Goal: Transaction & Acquisition: Purchase product/service

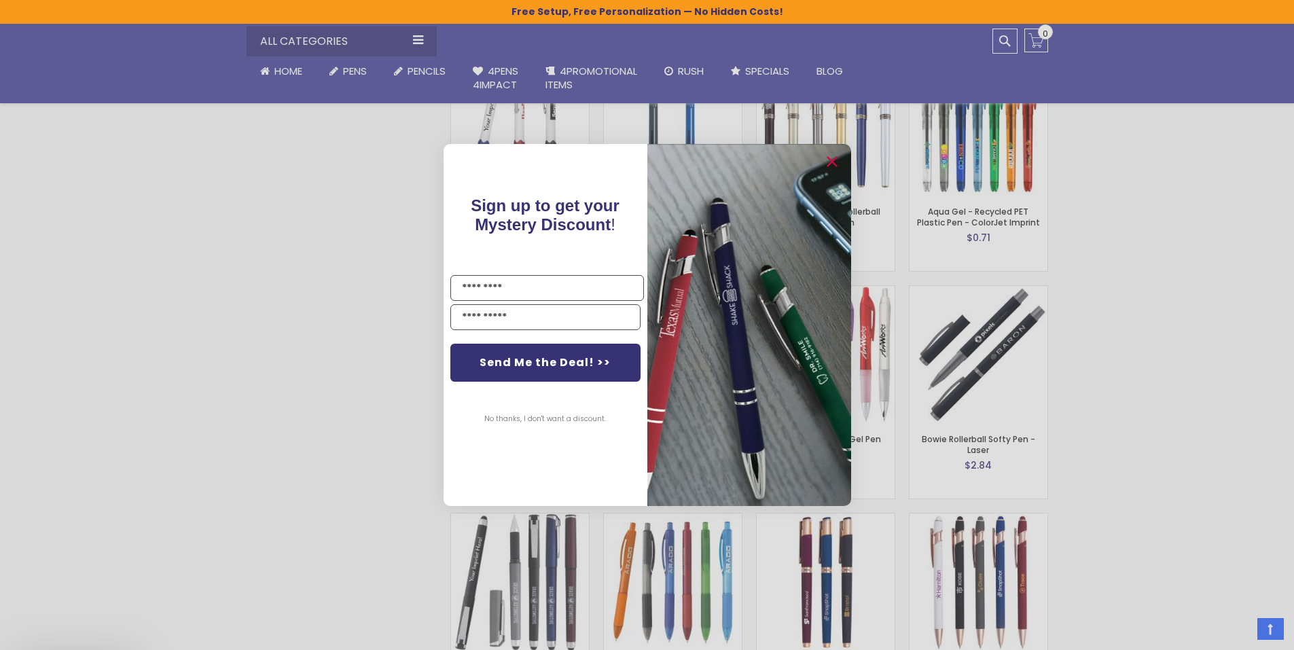
scroll to position [2197, 0]
click at [833, 158] on circle "Close dialog" at bounding box center [830, 162] width 20 height 20
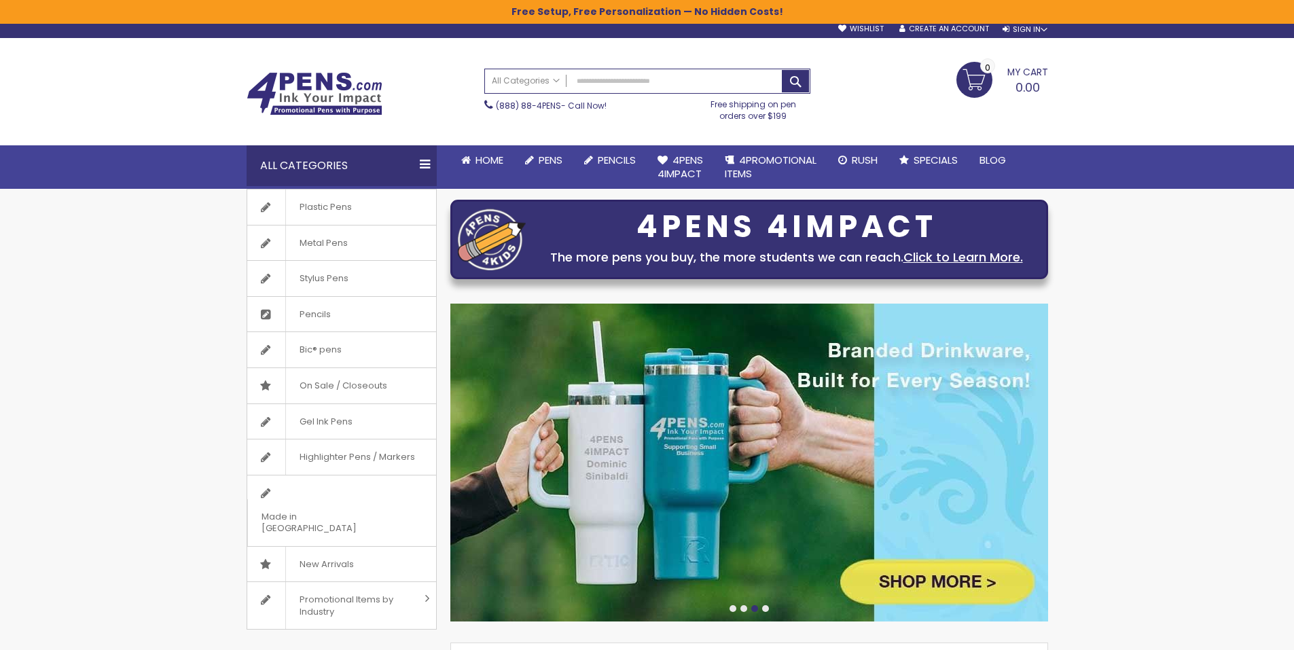
scroll to position [0, 0]
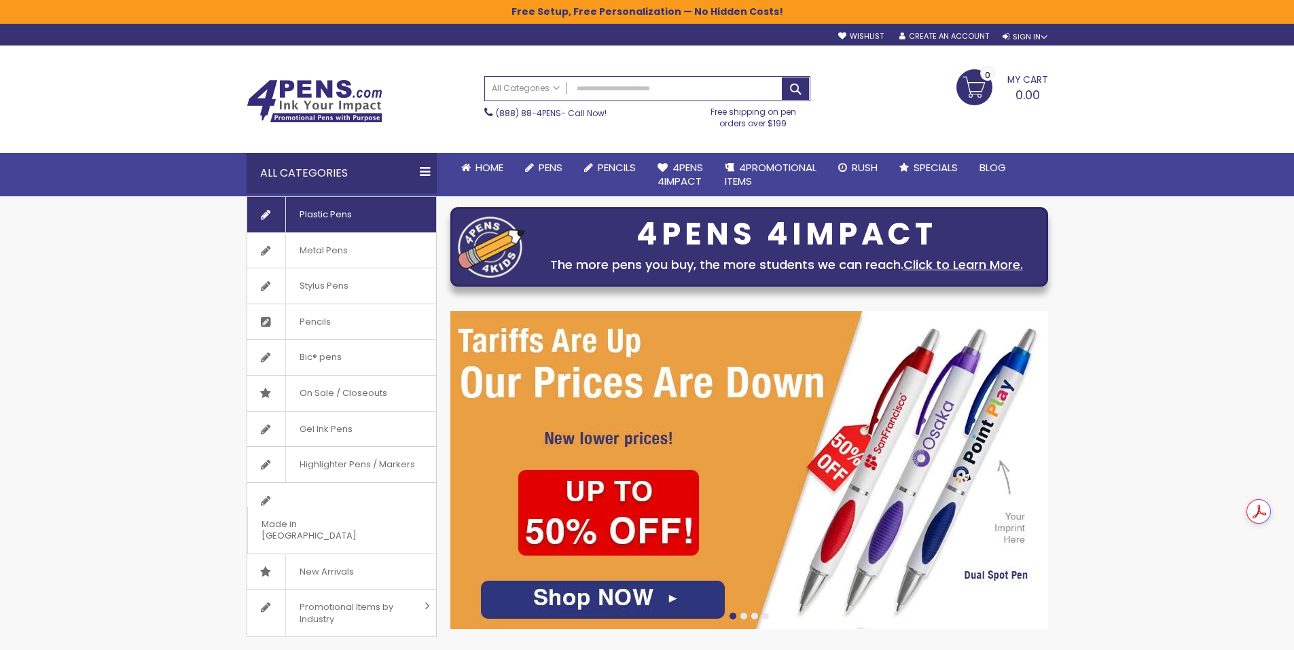
click at [335, 217] on span "Plastic Pens" at bounding box center [325, 214] width 80 height 35
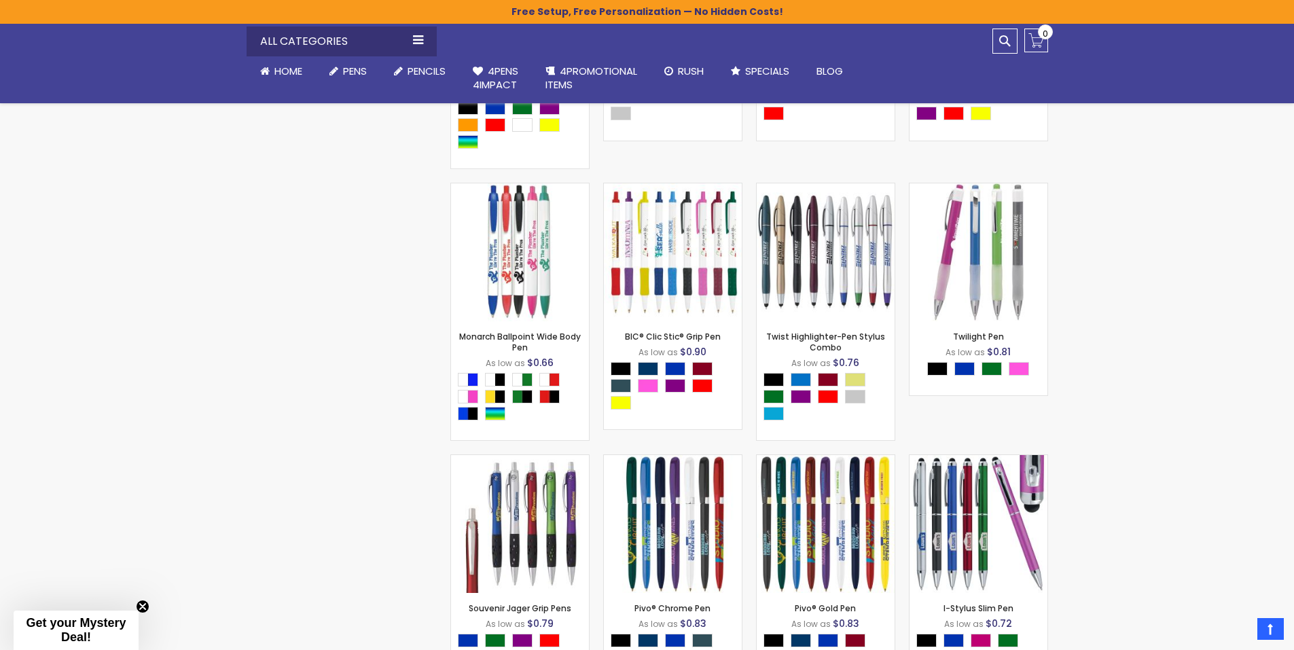
scroll to position [11706, 0]
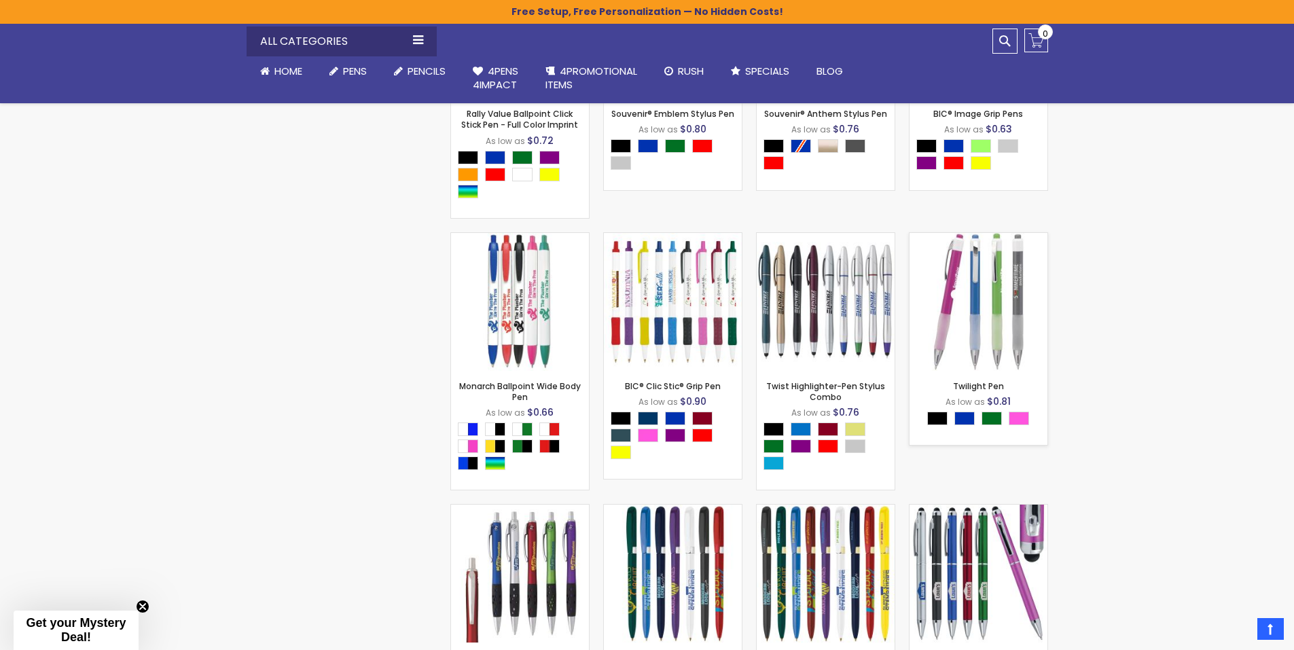
click at [994, 340] on img at bounding box center [978, 302] width 138 height 138
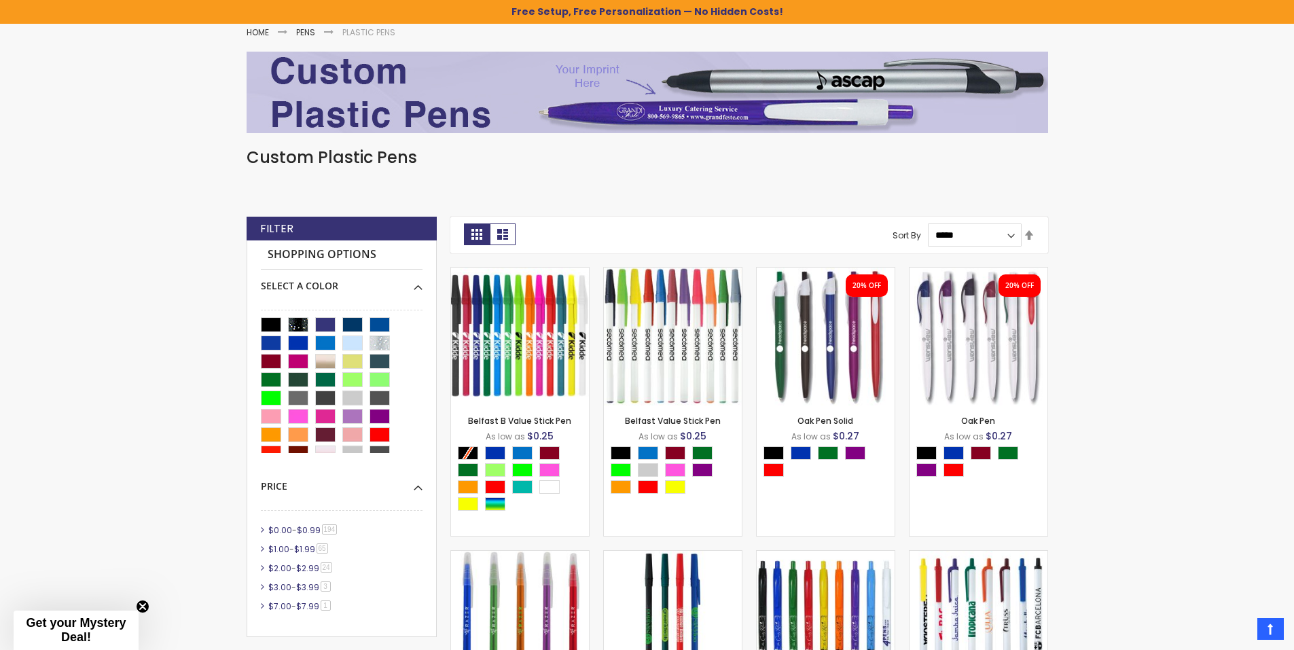
scroll to position [204, 0]
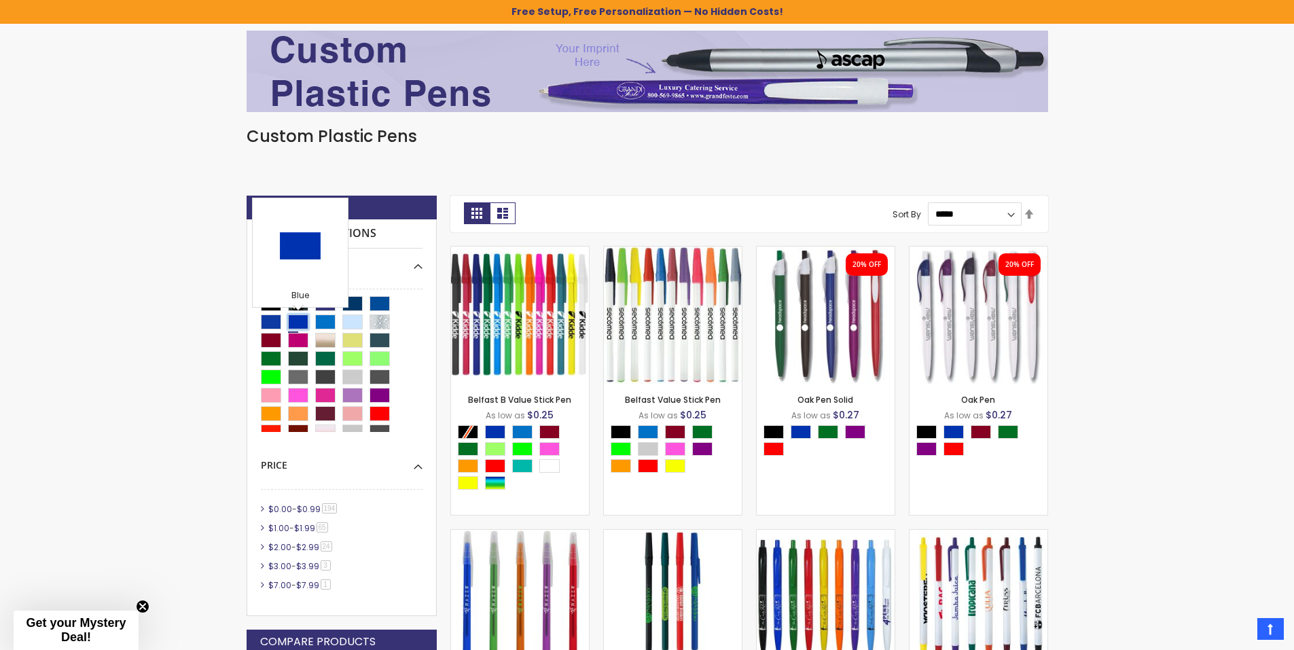
click at [299, 325] on div "Blue" at bounding box center [298, 321] width 20 height 15
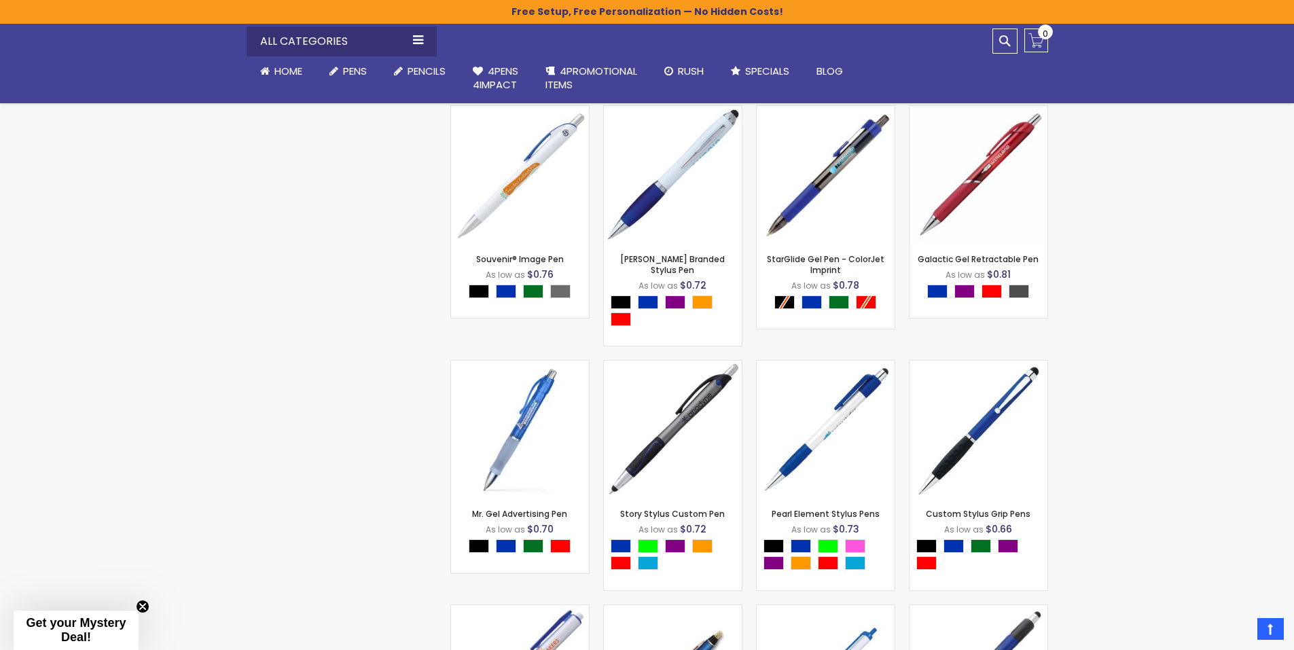
scroll to position [9780, 0]
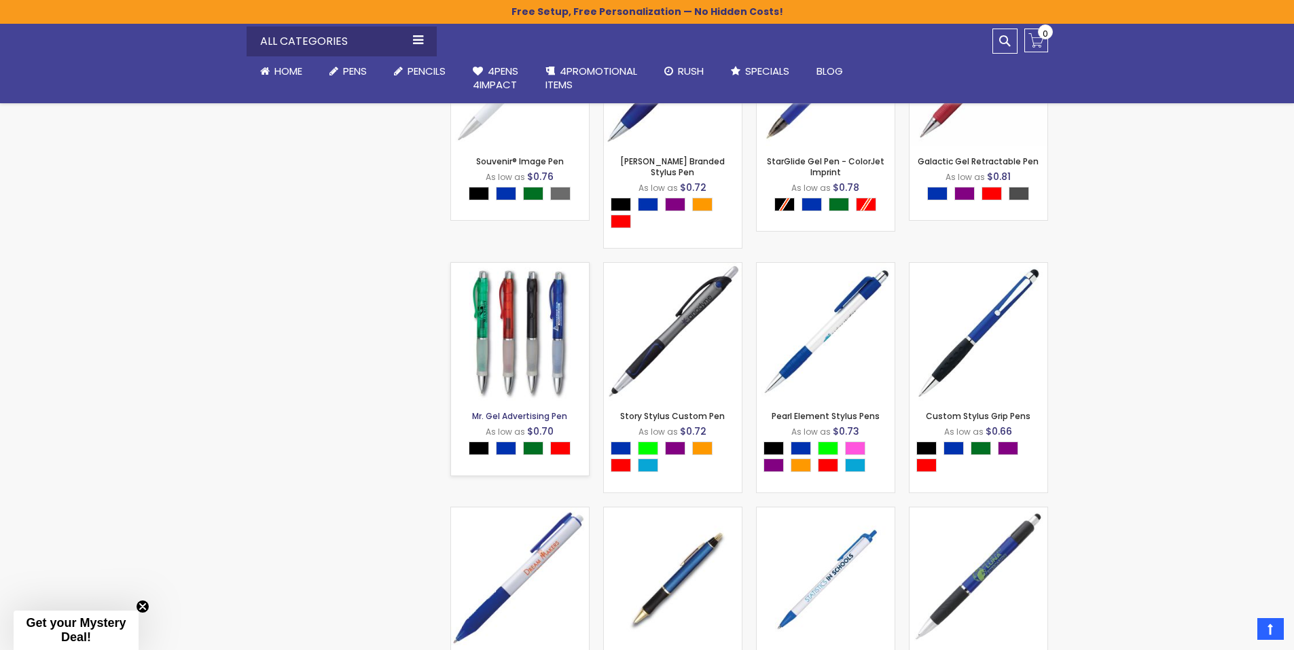
click at [524, 422] on link "Mr. Gel Advertising Pen" at bounding box center [519, 416] width 95 height 12
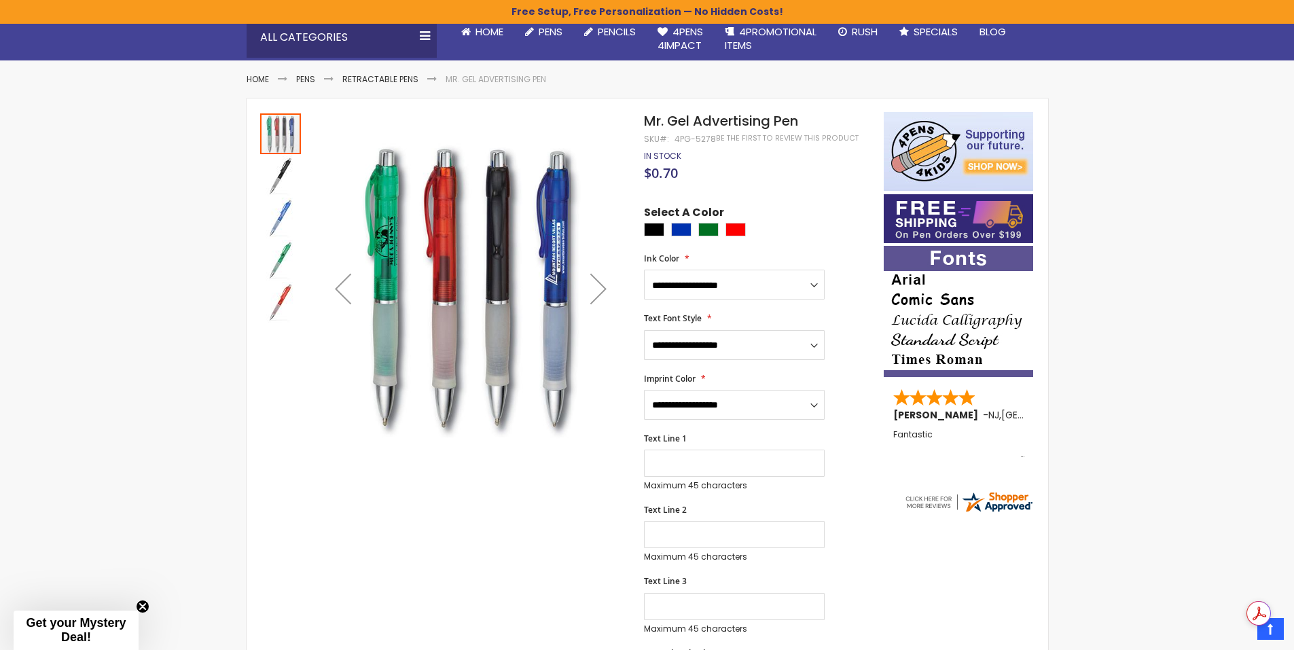
scroll to position [204, 0]
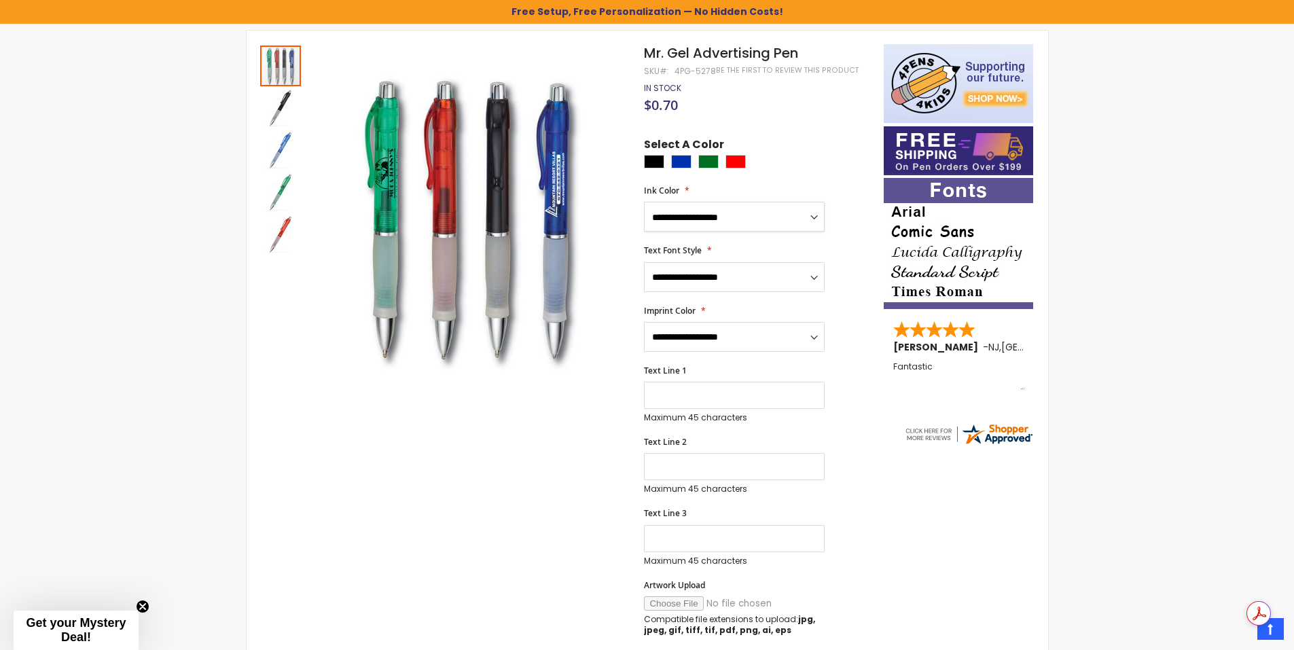
click at [816, 229] on select "**********" at bounding box center [734, 217] width 181 height 30
click at [812, 352] on select "**********" at bounding box center [734, 337] width 181 height 30
click at [513, 479] on div "Skip to the end of the images gallery Skip to the beginning of the images galle…" at bounding box center [564, 596] width 623 height 1104
